Goal: Obtain resource: Download file/media

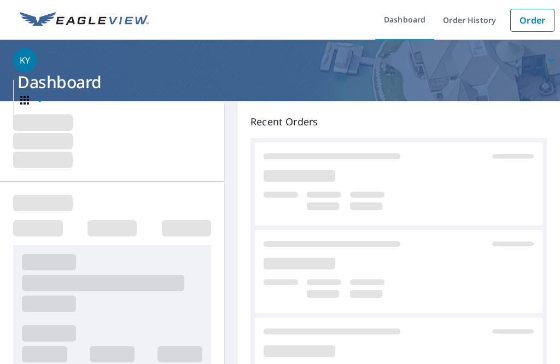
click at [525, 24] on link "Order" at bounding box center [532, 20] width 44 height 23
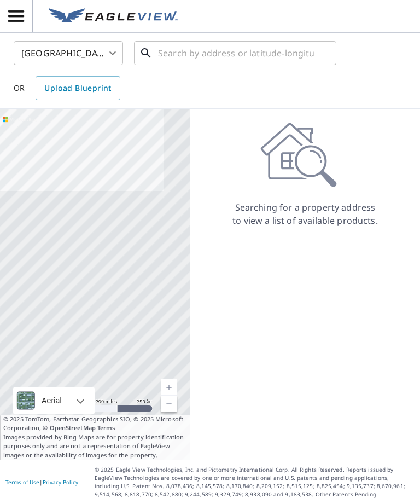
click at [278, 50] on input "text" at bounding box center [236, 53] width 156 height 31
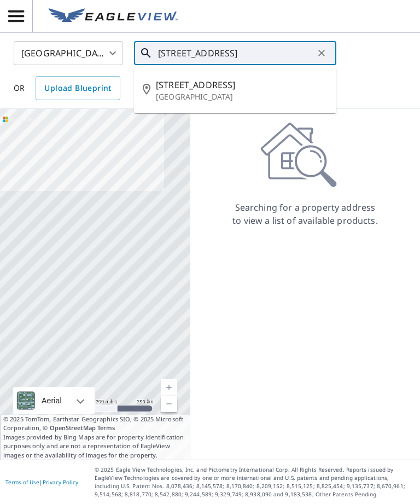
click at [268, 85] on span "[STREET_ADDRESS]" at bounding box center [242, 84] width 172 height 13
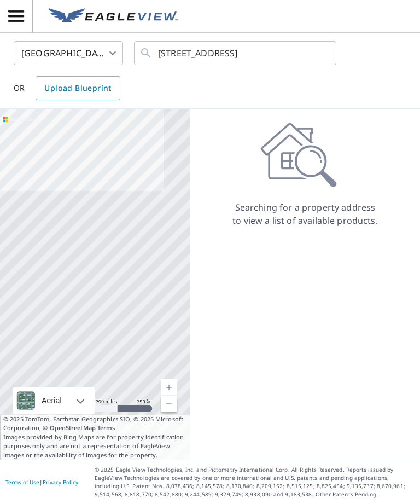
type input "[STREET_ADDRESS]"
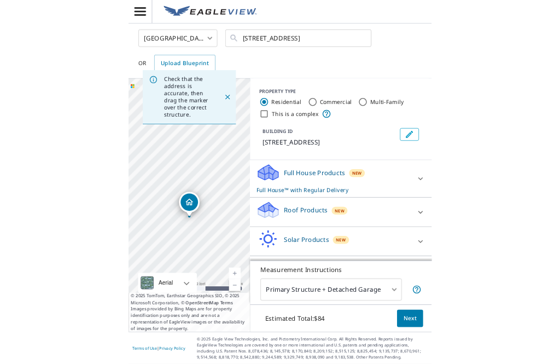
scroll to position [35, 0]
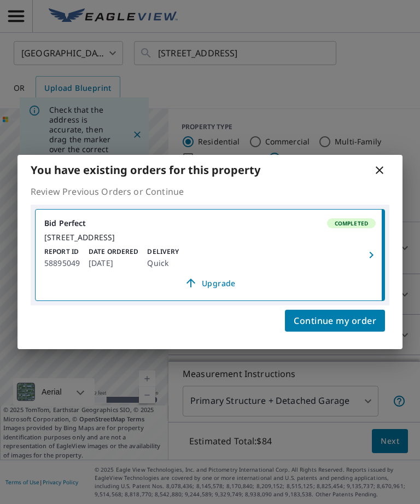
click at [373, 251] on icon "button" at bounding box center [371, 254] width 13 height 13
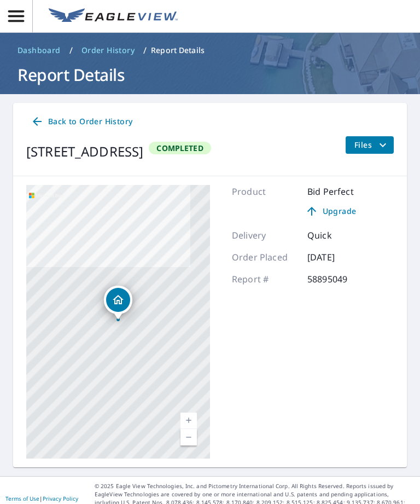
click at [374, 138] on span "Files" at bounding box center [372, 144] width 35 height 13
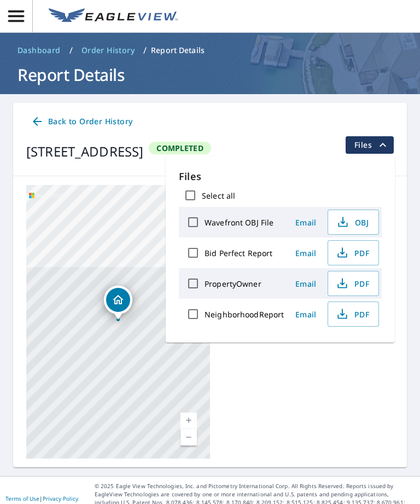
click at [199, 241] on input "Bid Perfect Report" at bounding box center [193, 252] width 23 height 23
checkbox input "true"
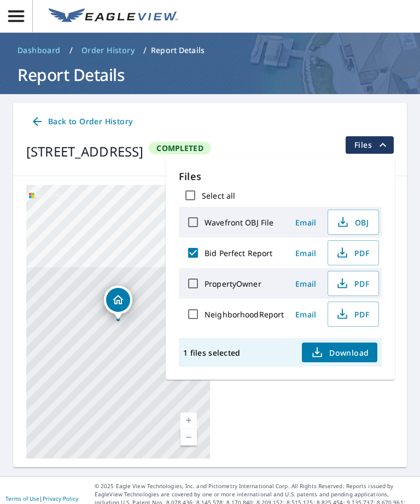
click at [335, 346] on span "Download" at bounding box center [340, 352] width 58 height 13
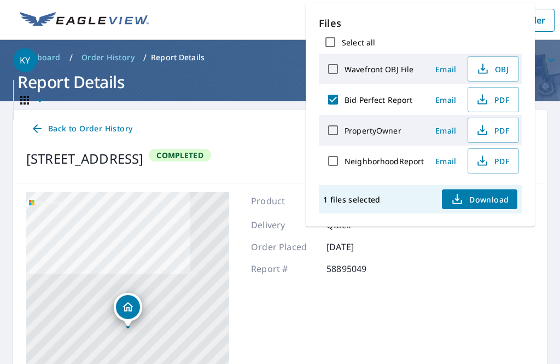
click at [97, 60] on span "KY" at bounding box center [286, 60] width 547 height 26
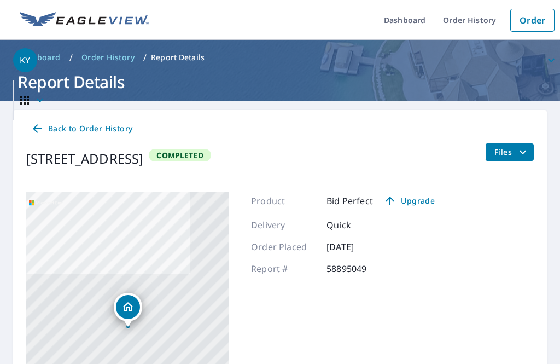
click at [92, 152] on div "[STREET_ADDRESS]" at bounding box center [84, 159] width 117 height 20
click at [91, 51] on span "KY" at bounding box center [286, 60] width 547 height 26
click at [467, 7] on link "Order History" at bounding box center [469, 20] width 71 height 40
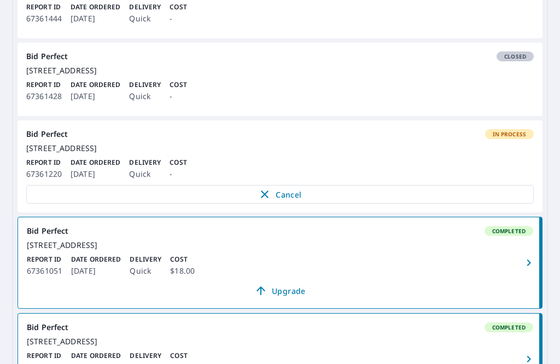
scroll to position [570, 0]
